Goal: Task Accomplishment & Management: Manage account settings

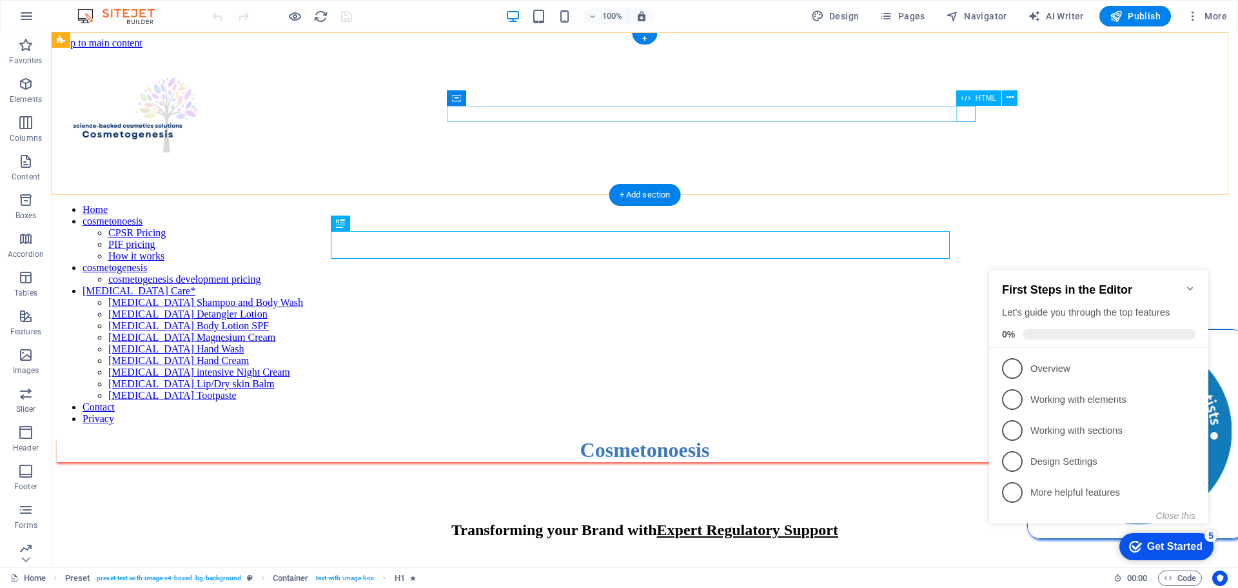
click at [969, 193] on div at bounding box center [645, 193] width 1176 height 0
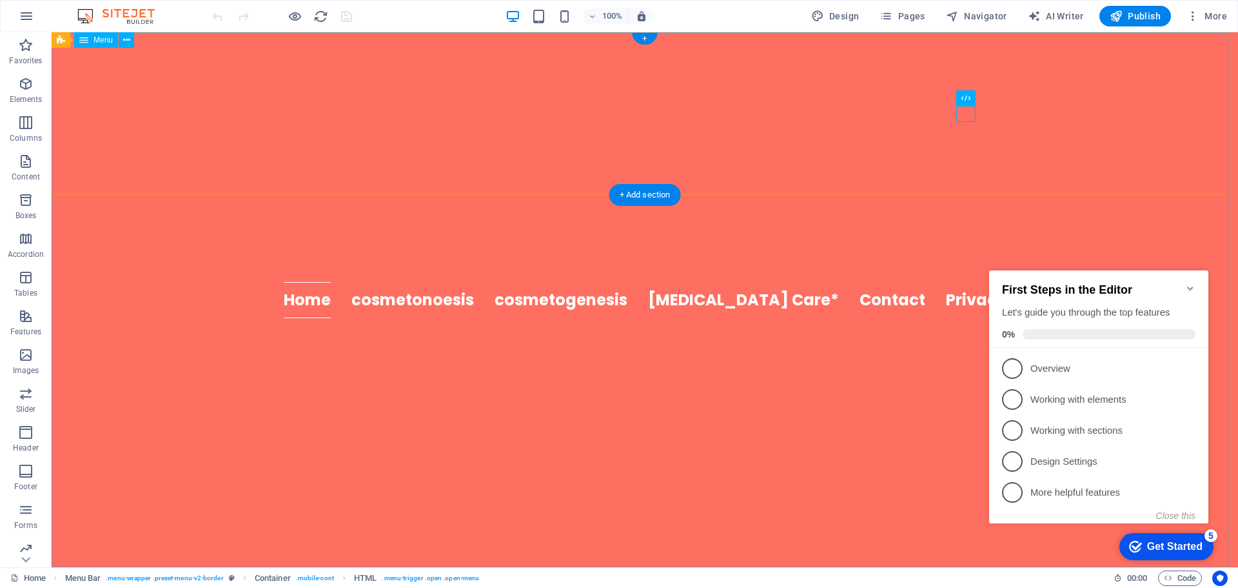
click at [720, 299] on nav "Home cosmetonoesis CPSR Pricing PIF pricing How it works cosmetogenesis cosmeto…" at bounding box center [645, 299] width 1187 height 535
click at [729, 297] on nav "Home cosmetonoesis CPSR Pricing PIF pricing How it works cosmetogenesis cosmeto…" at bounding box center [645, 299] width 1187 height 535
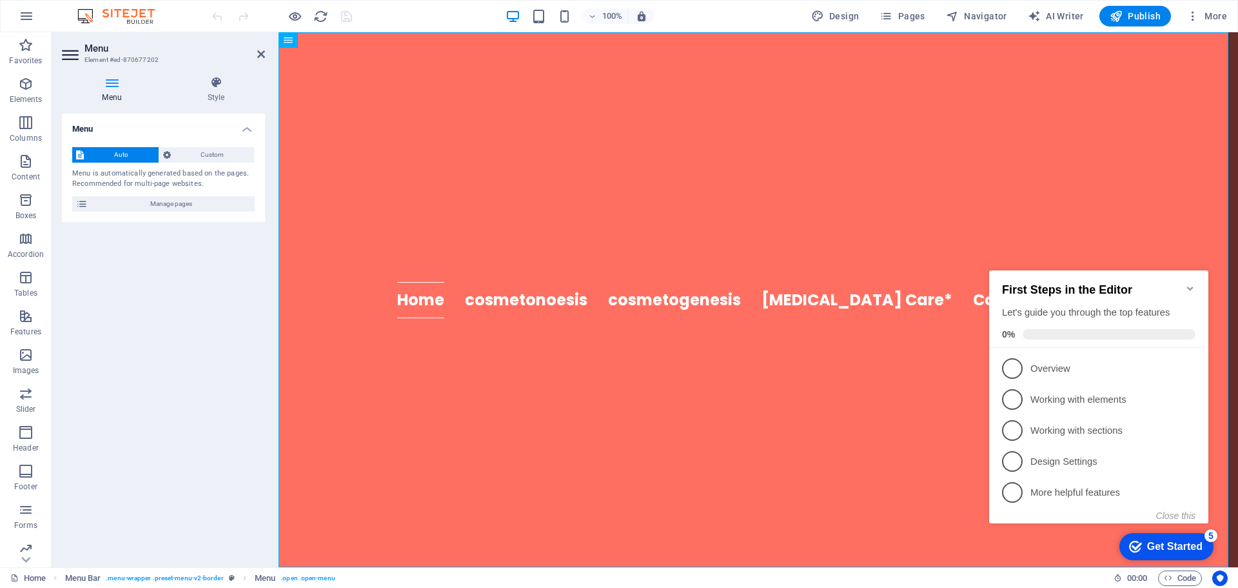
click at [110, 75] on div "Menu Style Menu Auto Custom Menu is automatically generated based on the pages.…" at bounding box center [164, 316] width 224 height 501
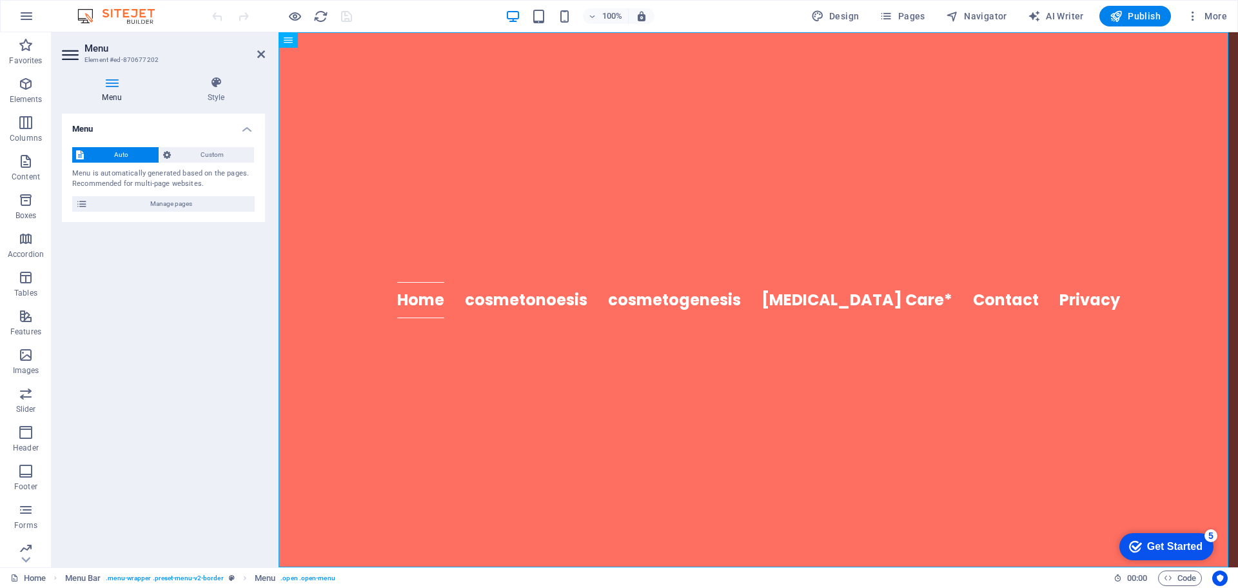
click at [108, 81] on icon at bounding box center [112, 82] width 100 height 13
click at [220, 84] on icon at bounding box center [216, 82] width 98 height 13
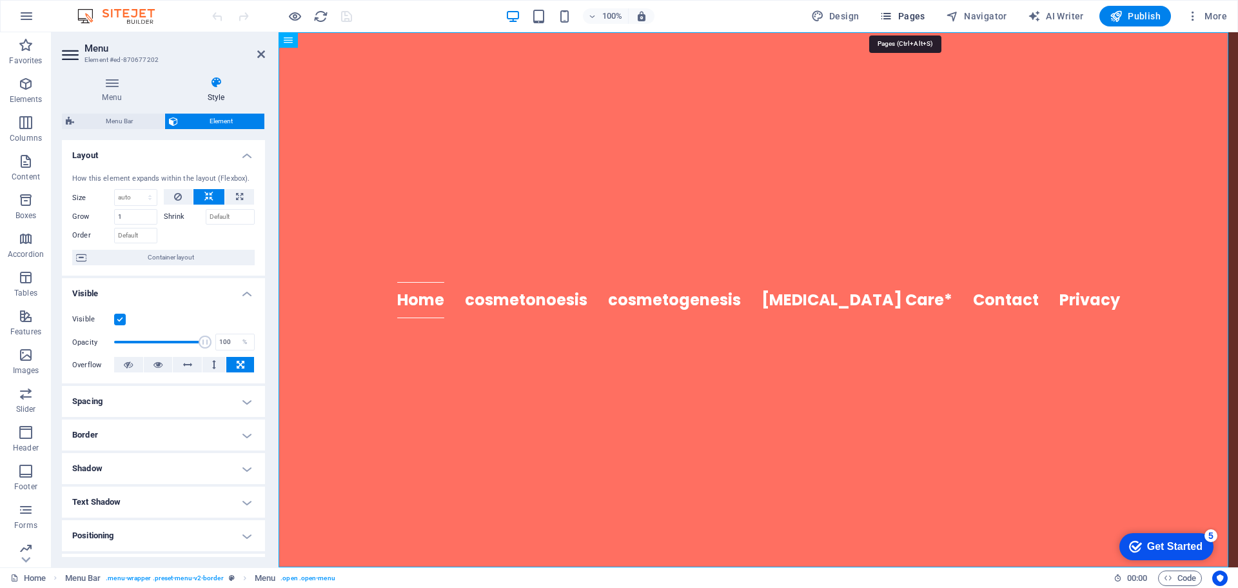
click at [913, 20] on span "Pages" at bounding box center [902, 16] width 45 height 13
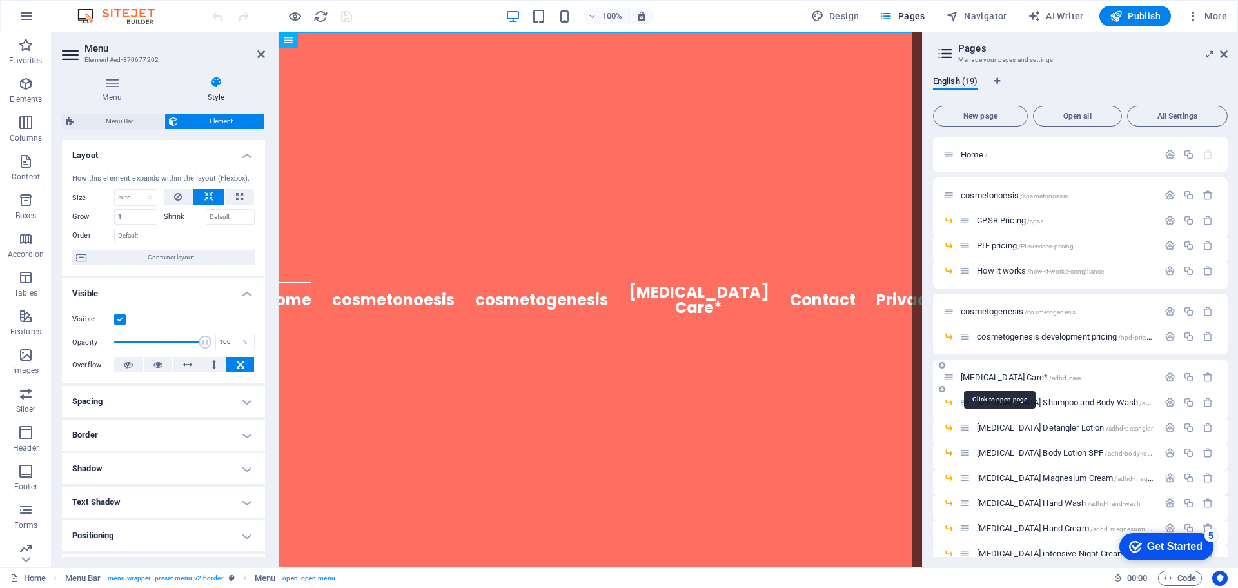
click at [992, 379] on span "[MEDICAL_DATA] Care* /adhd-care" at bounding box center [1021, 377] width 120 height 10
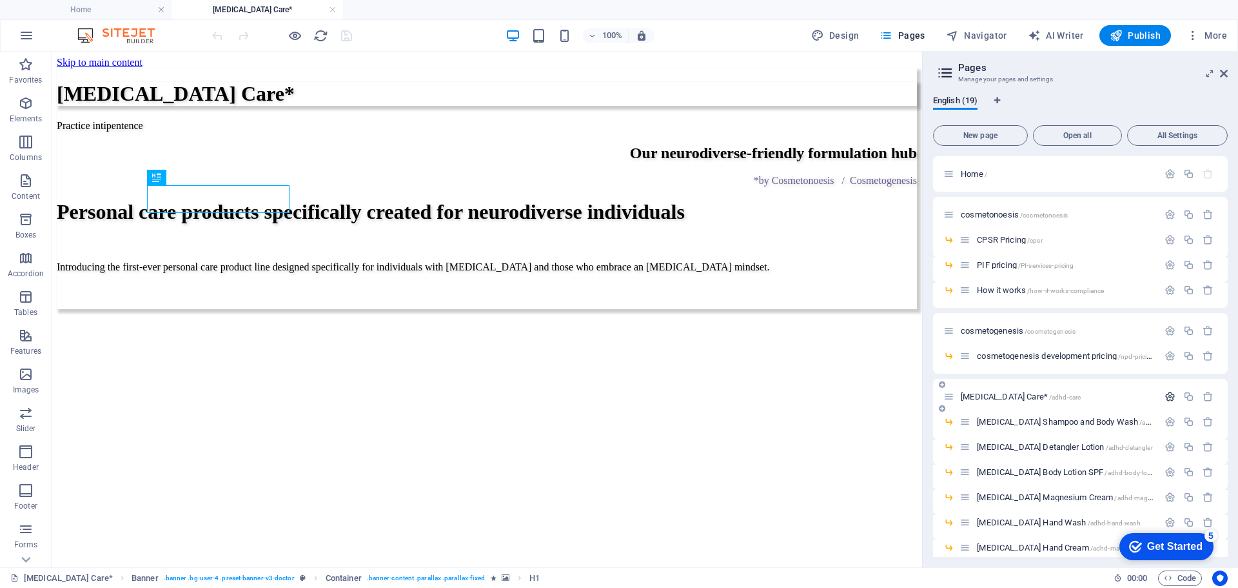
click at [1165, 395] on icon "button" at bounding box center [1170, 396] width 11 height 11
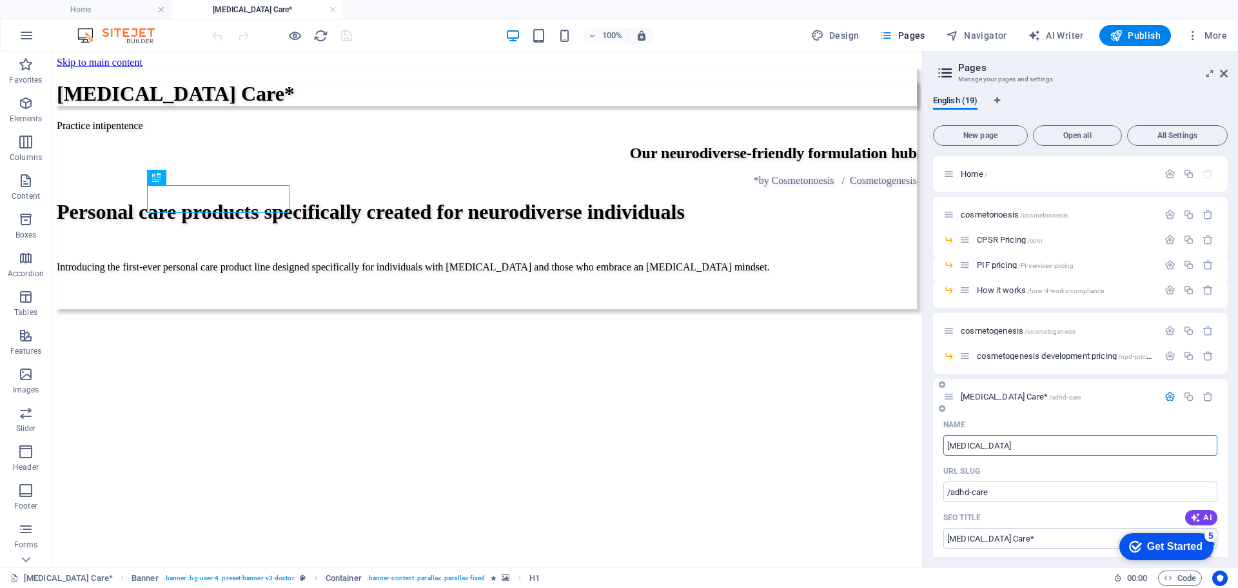
type input "[MEDICAL_DATA]"
type input "/adhd"
type input "[MEDICAL_DATA]"
type input "the [MEDICAL_DATA]"
type input "/the-[MEDICAL_DATA]"
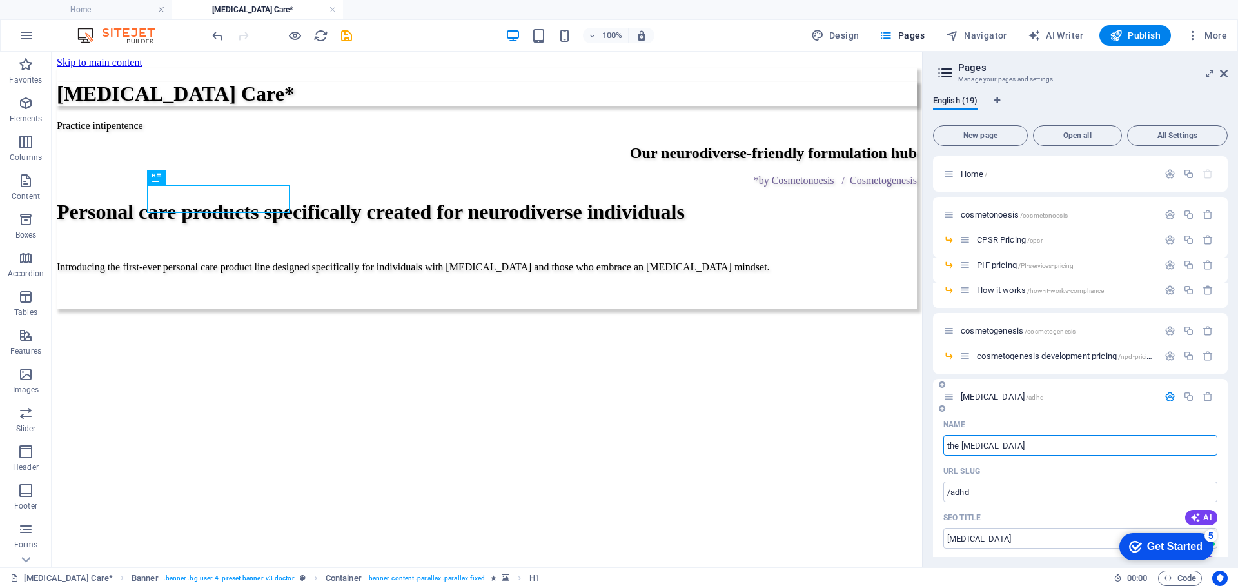
type input "the [MEDICAL_DATA]"
type input "the [MEDICAL_DATA] Lab"
type input "/the-[MEDICAL_DATA]-la"
type input "the [MEDICAL_DATA] La"
type input "the [MEDICAL_DATA] Lab"
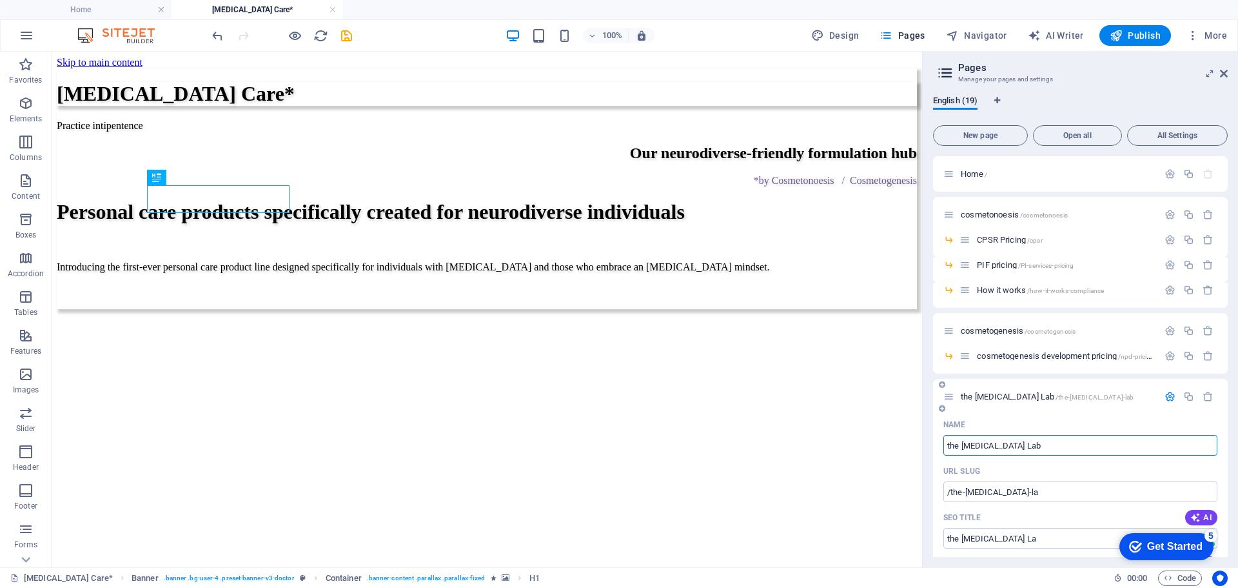
type input "/the-[MEDICAL_DATA]-lab"
type input "the [MEDICAL_DATA] Lab"
click at [170, 106] on div "[MEDICAL_DATA] Care*" at bounding box center [487, 94] width 860 height 24
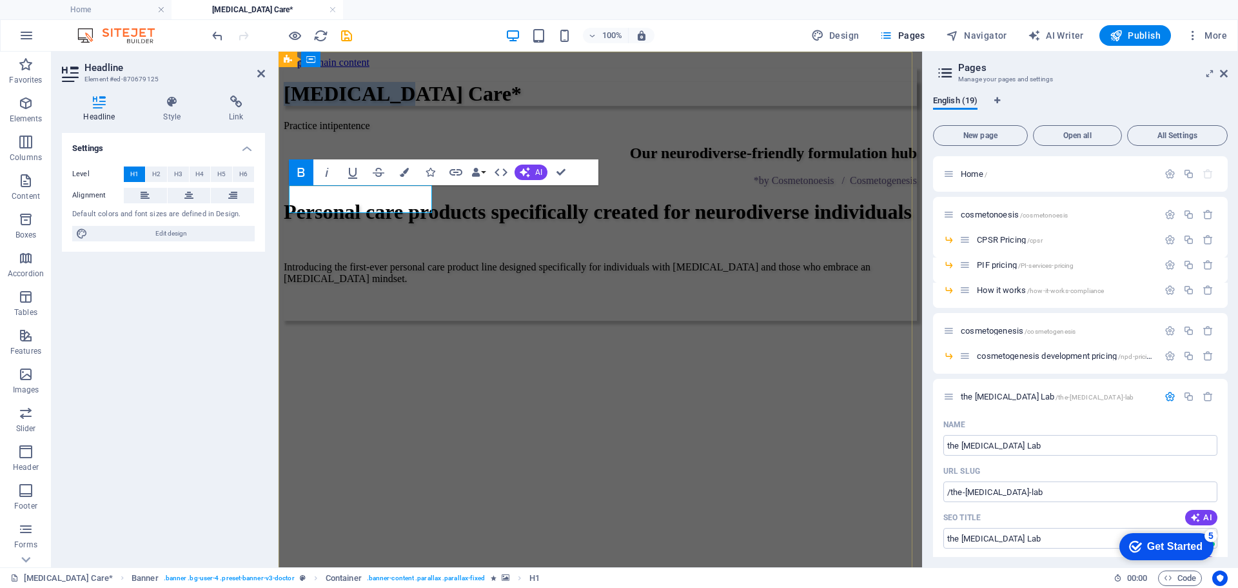
click at [296, 105] on strong "[MEDICAL_DATA] Care*" at bounding box center [403, 93] width 238 height 23
click at [298, 105] on strong "[MEDICAL_DATA] Care*" at bounding box center [403, 93] width 238 height 23
click at [297, 105] on strong "[MEDICAL_DATA] Care*" at bounding box center [403, 93] width 238 height 23
click at [295, 105] on strong "[MEDICAL_DATA] Care*" at bounding box center [403, 93] width 238 height 23
click at [294, 105] on strong "[MEDICAL_DATA] Care*" at bounding box center [403, 93] width 238 height 23
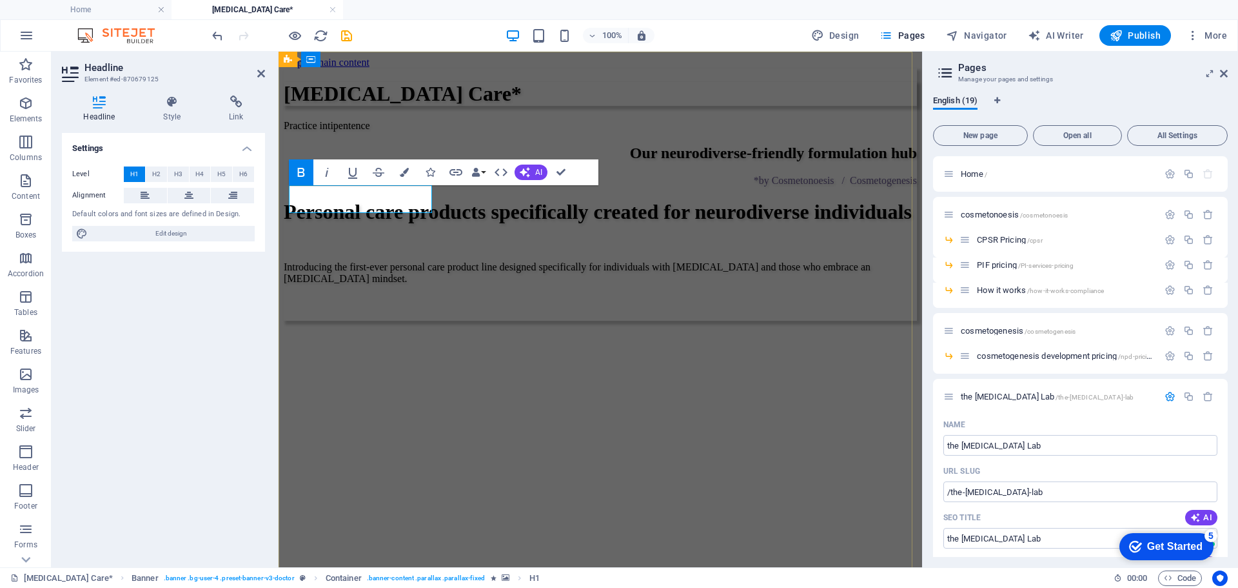
click at [291, 105] on strong "[MEDICAL_DATA] Care*" at bounding box center [403, 93] width 238 height 23
drag, startPoint x: 326, startPoint y: 198, endPoint x: 285, endPoint y: 200, distance: 41.3
click at [285, 200] on div "the [MEDICAL_DATA] Care* Practice intipentence Our neurodiverse-friendly formul…" at bounding box center [600, 194] width 633 height 252
drag, startPoint x: 410, startPoint y: 198, endPoint x: 473, endPoint y: 191, distance: 64.2
click at [473, 105] on strong "the [MEDICAL_DATA] Care*" at bounding box center [419, 93] width 271 height 23
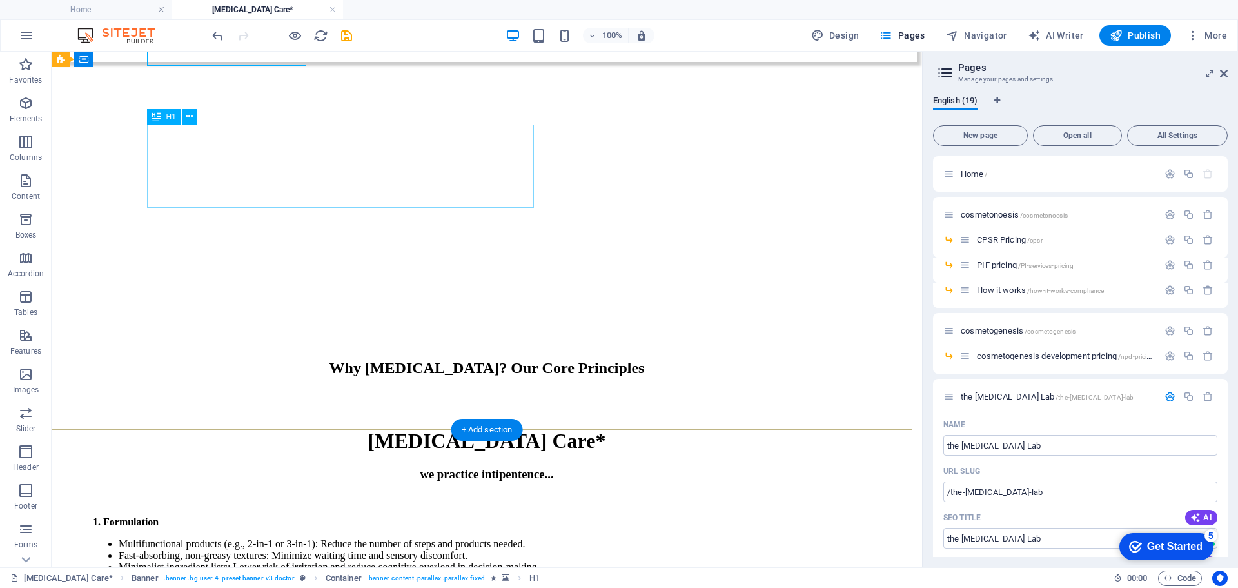
scroll to position [322, 0]
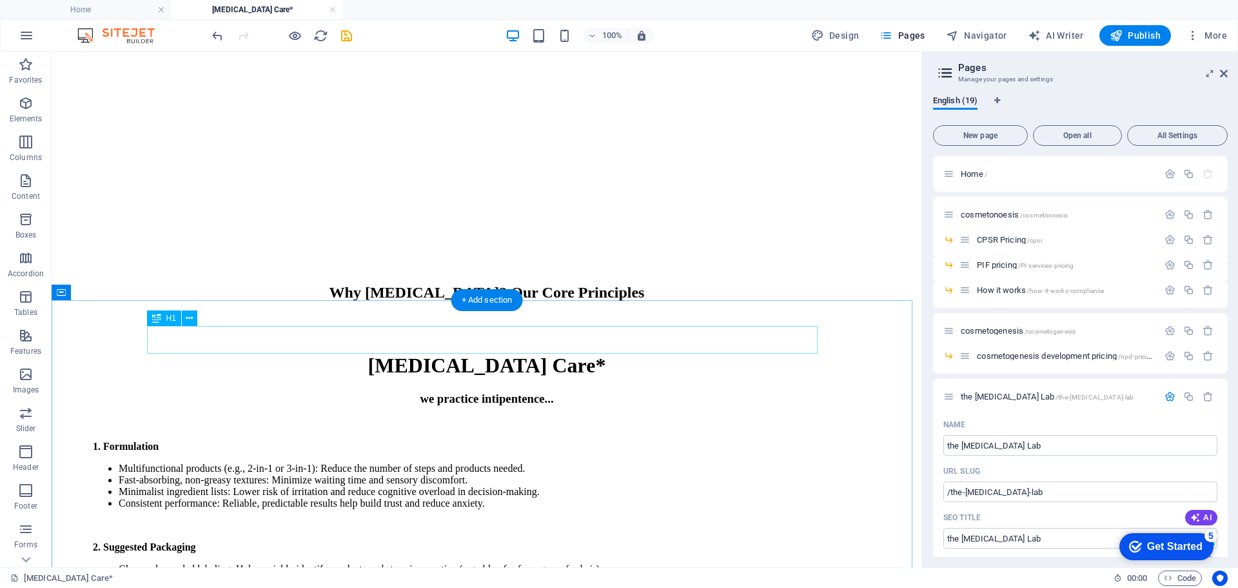
click at [487, 353] on div "[MEDICAL_DATA] Care*" at bounding box center [487, 365] width 840 height 24
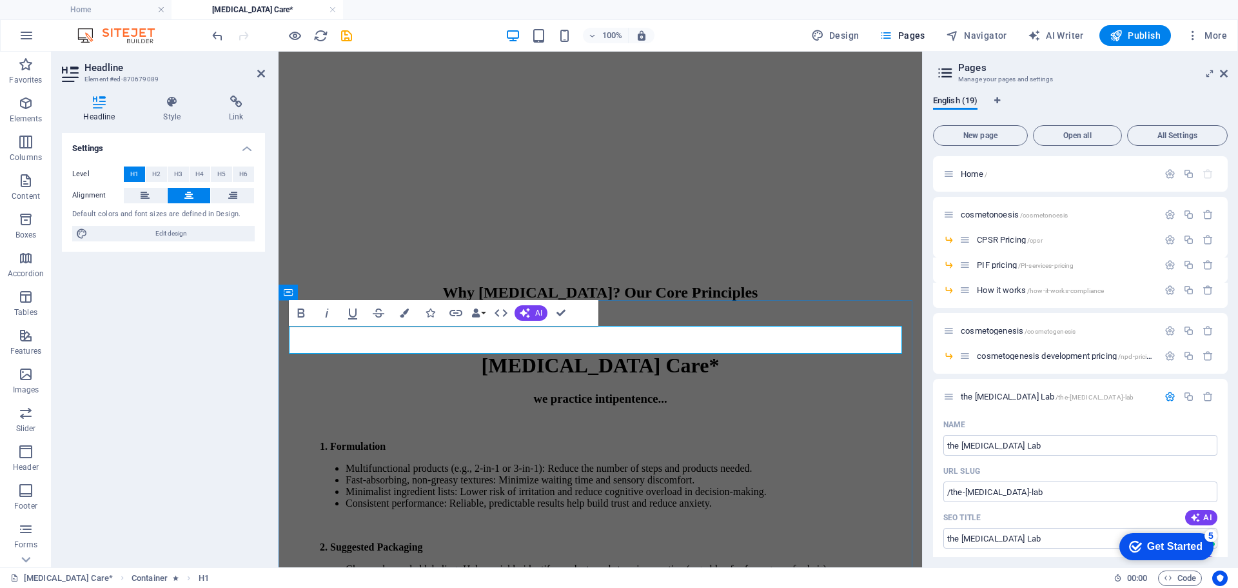
click at [528, 353] on h1 "[MEDICAL_DATA] Care*" at bounding box center [600, 365] width 613 height 24
click at [688, 353] on h1 "the [MEDICAL_DATA] Care*" at bounding box center [600, 365] width 613 height 24
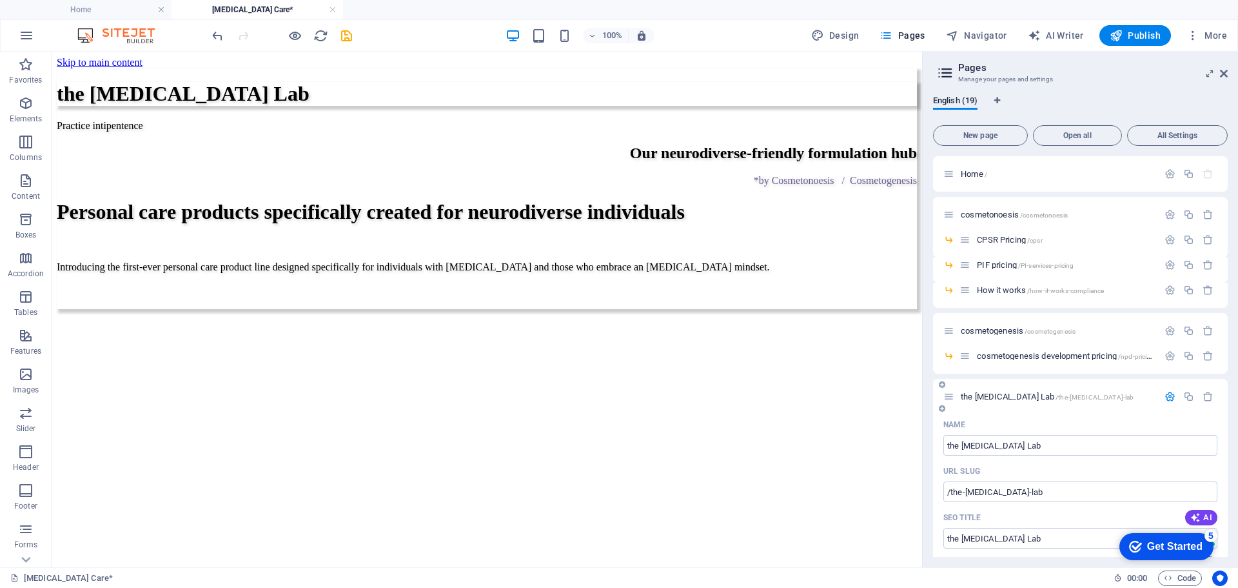
scroll to position [129, 0]
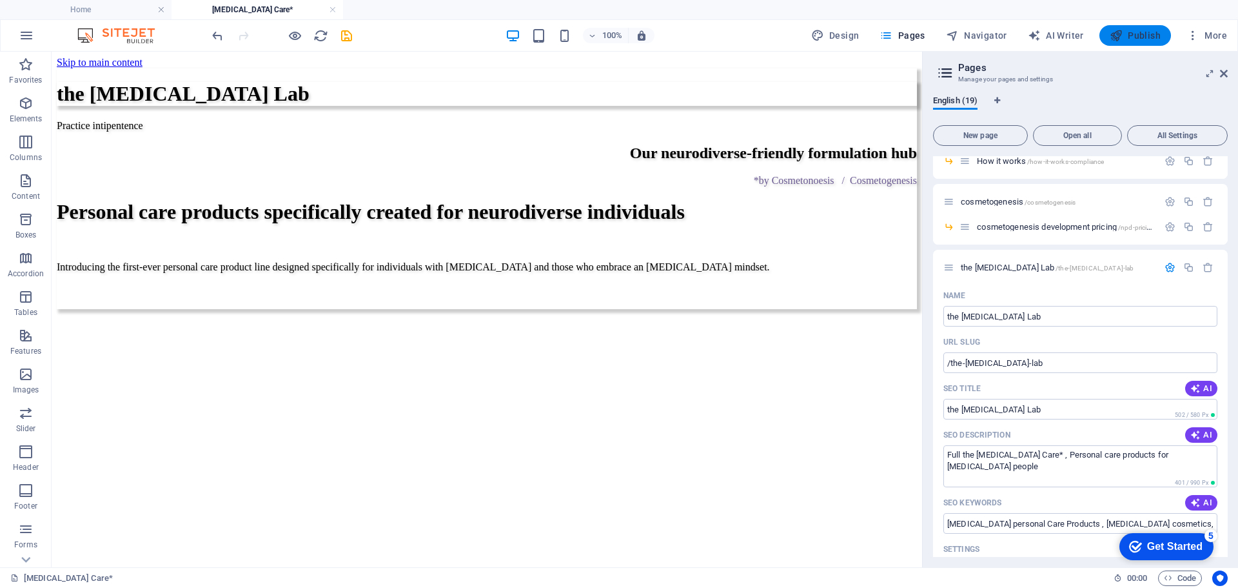
click at [1142, 35] on span "Publish" at bounding box center [1135, 35] width 51 height 13
